Goal: Transaction & Acquisition: Book appointment/travel/reservation

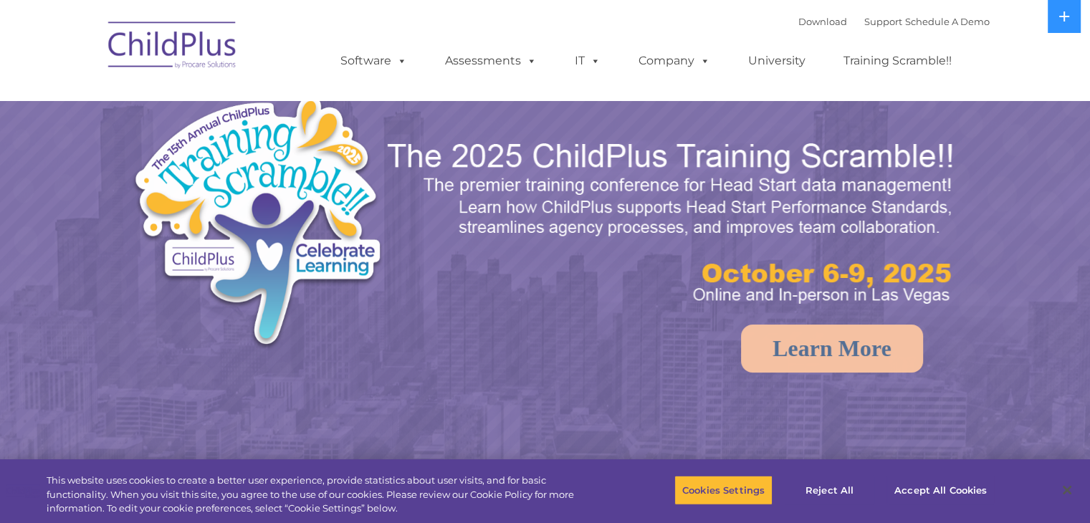
select select "MEDIUM"
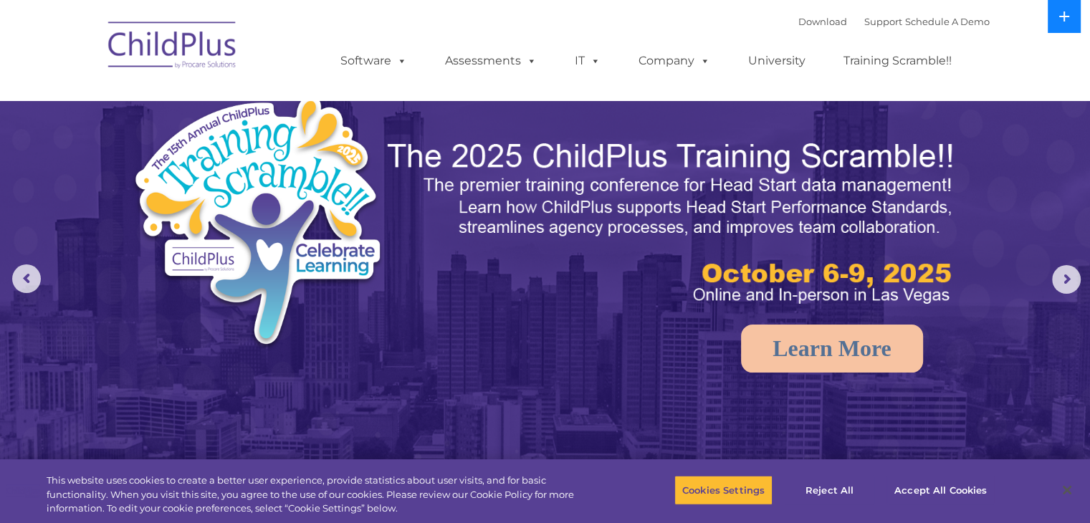
click at [1060, 21] on icon at bounding box center [1063, 16] width 11 height 11
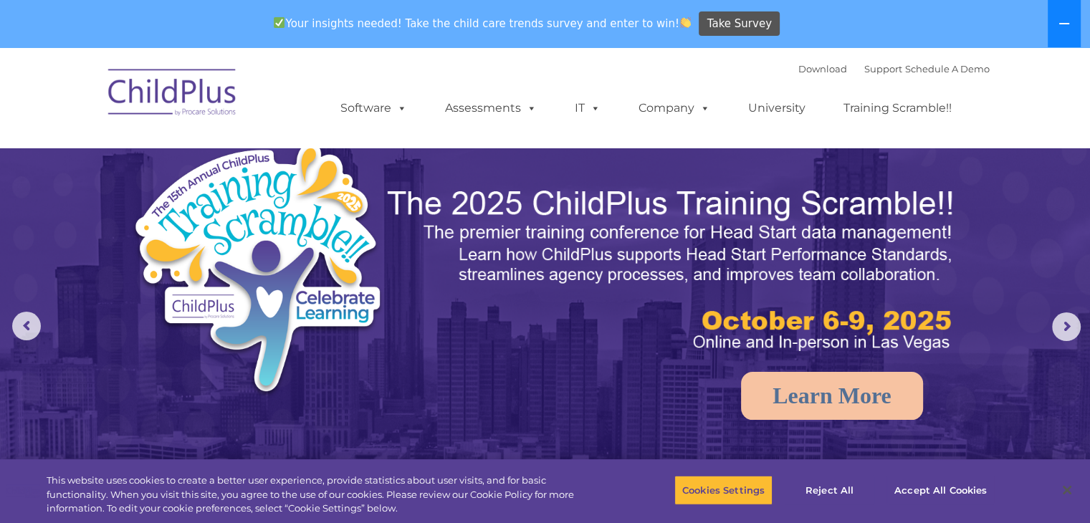
click at [1060, 21] on icon at bounding box center [1063, 23] width 11 height 11
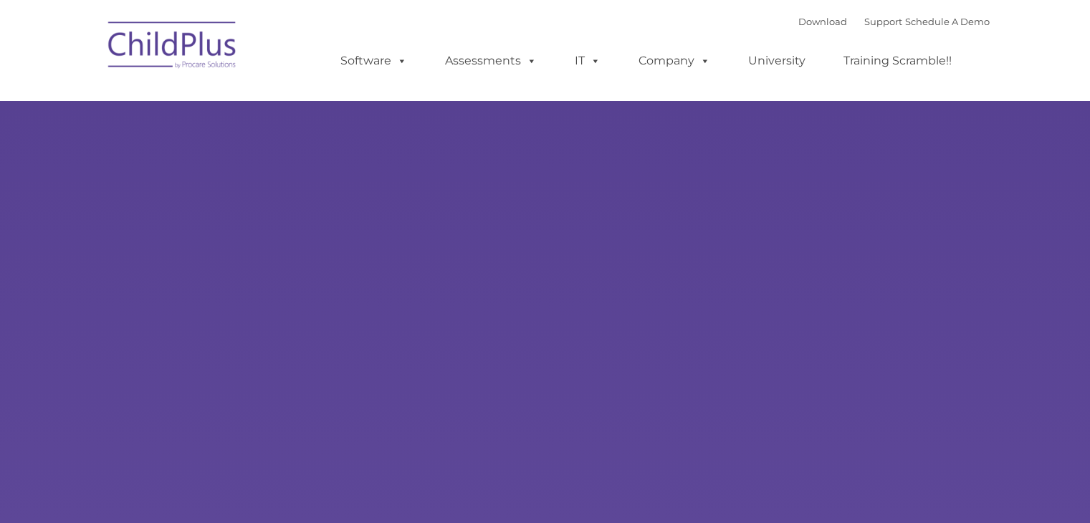
type input ""
select select "MEDIUM"
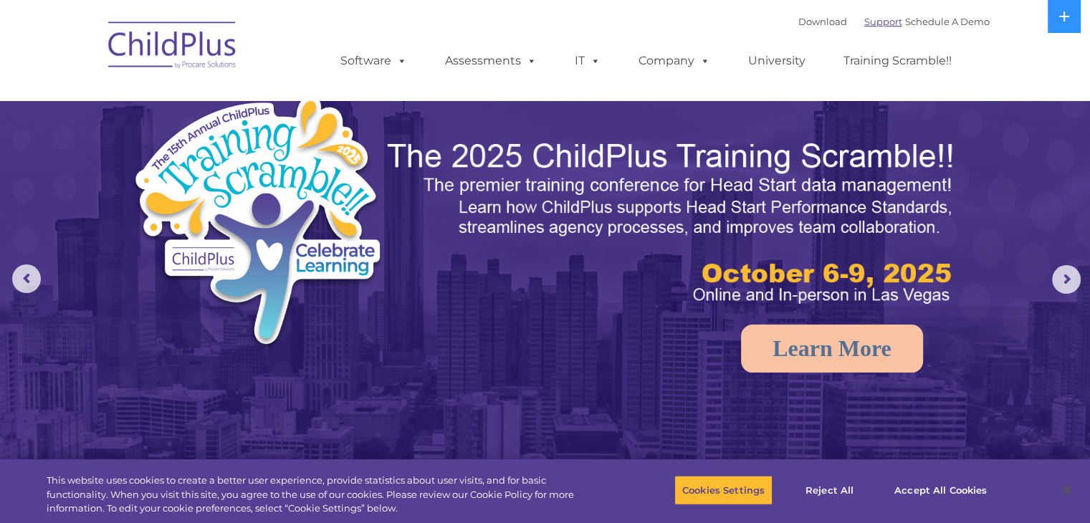
click at [868, 18] on link "Support" at bounding box center [883, 21] width 38 height 11
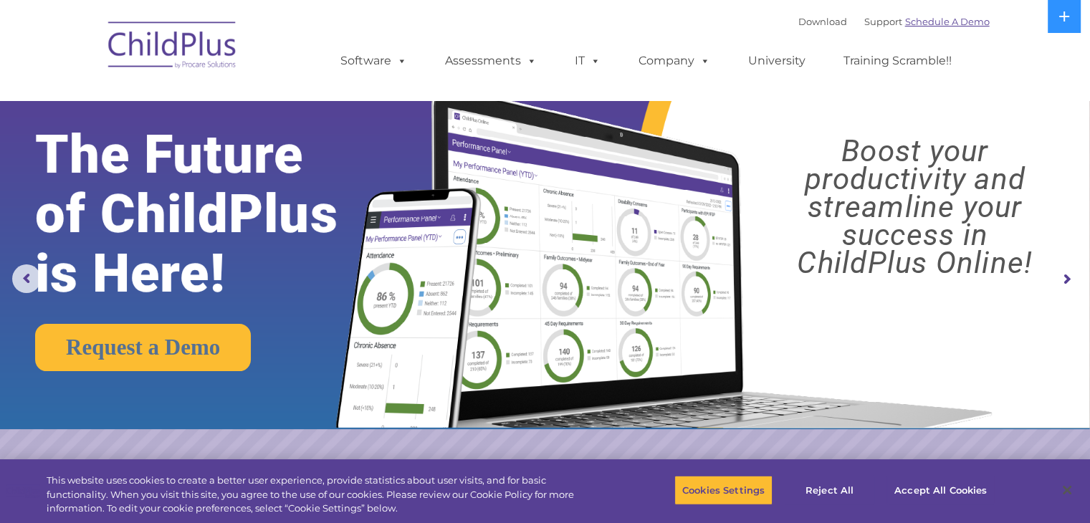
click at [915, 24] on link "Schedule A Demo" at bounding box center [947, 21] width 85 height 11
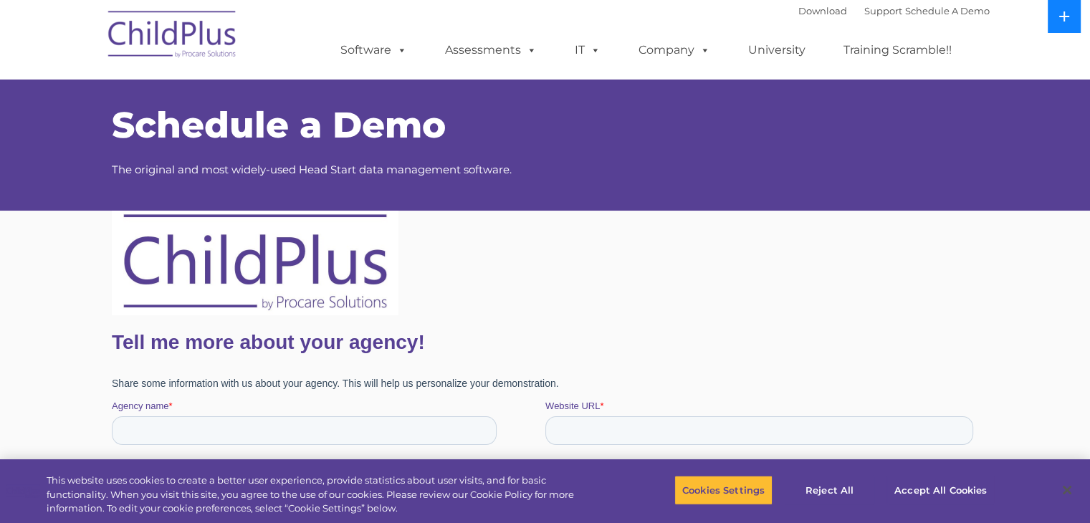
click at [1065, 21] on icon at bounding box center [1063, 16] width 11 height 11
